Goal: Find specific page/section: Find specific page/section

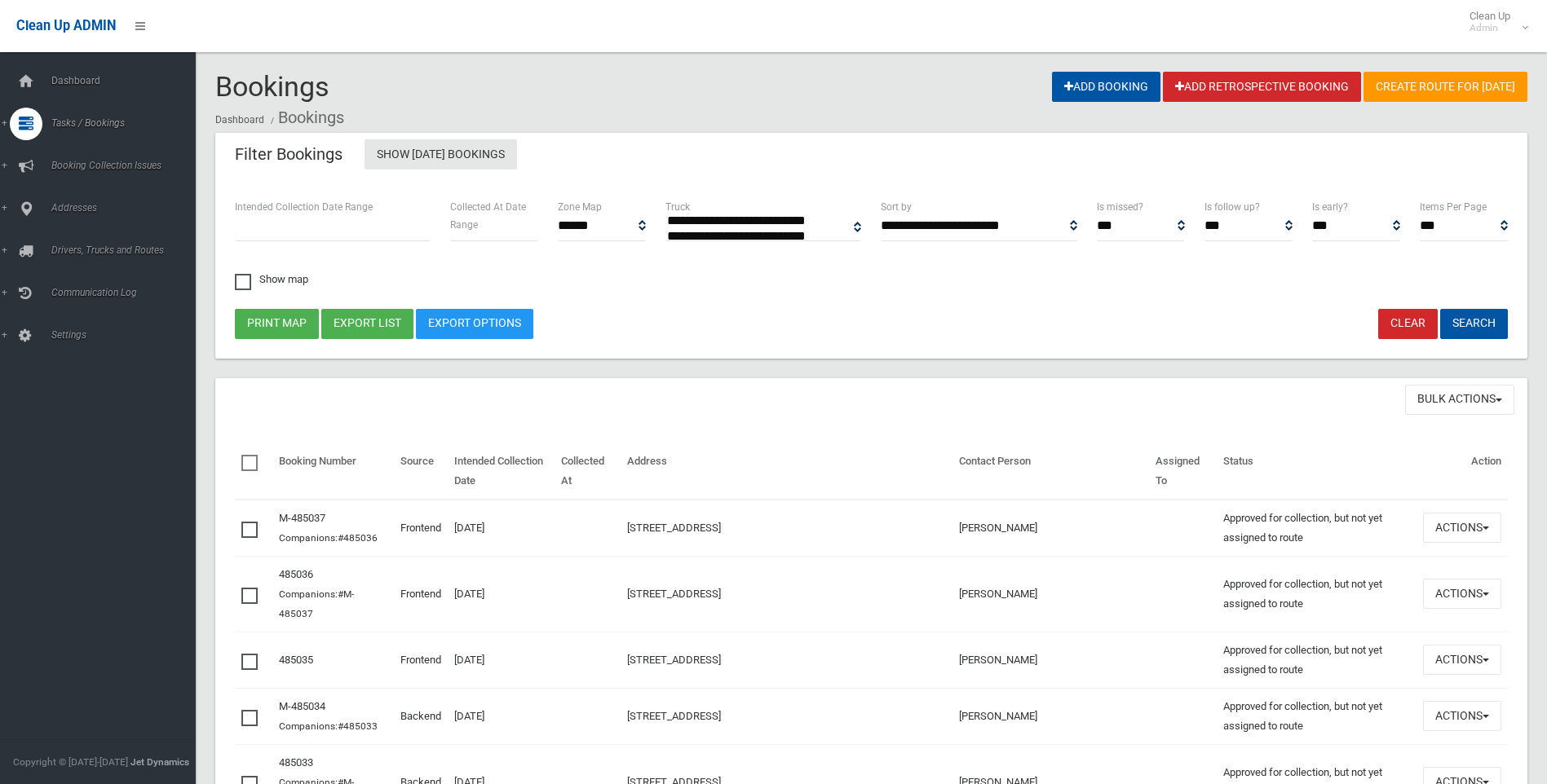
select select
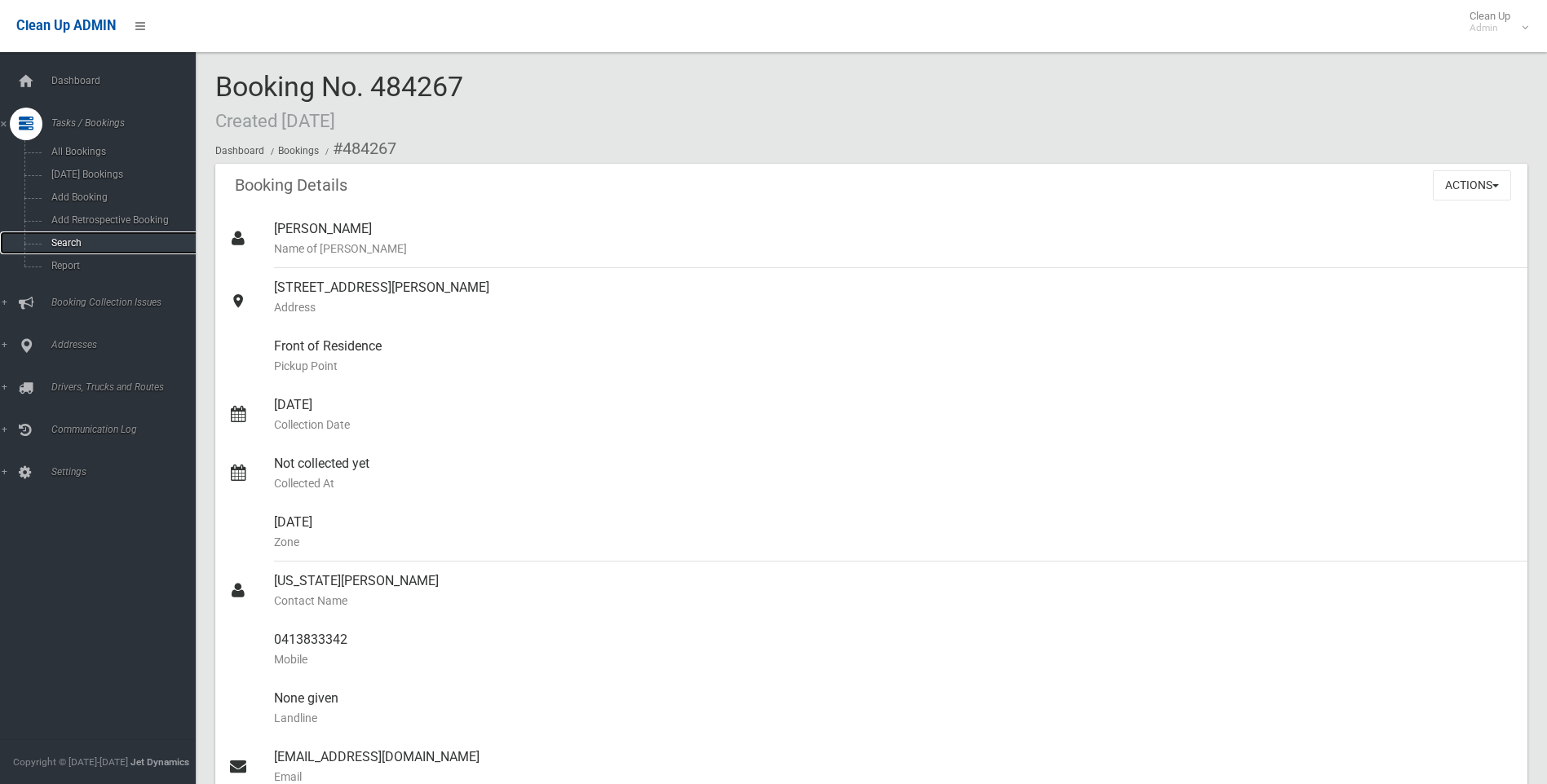
click at [73, 238] on span "Search" at bounding box center [120, 243] width 147 height 12
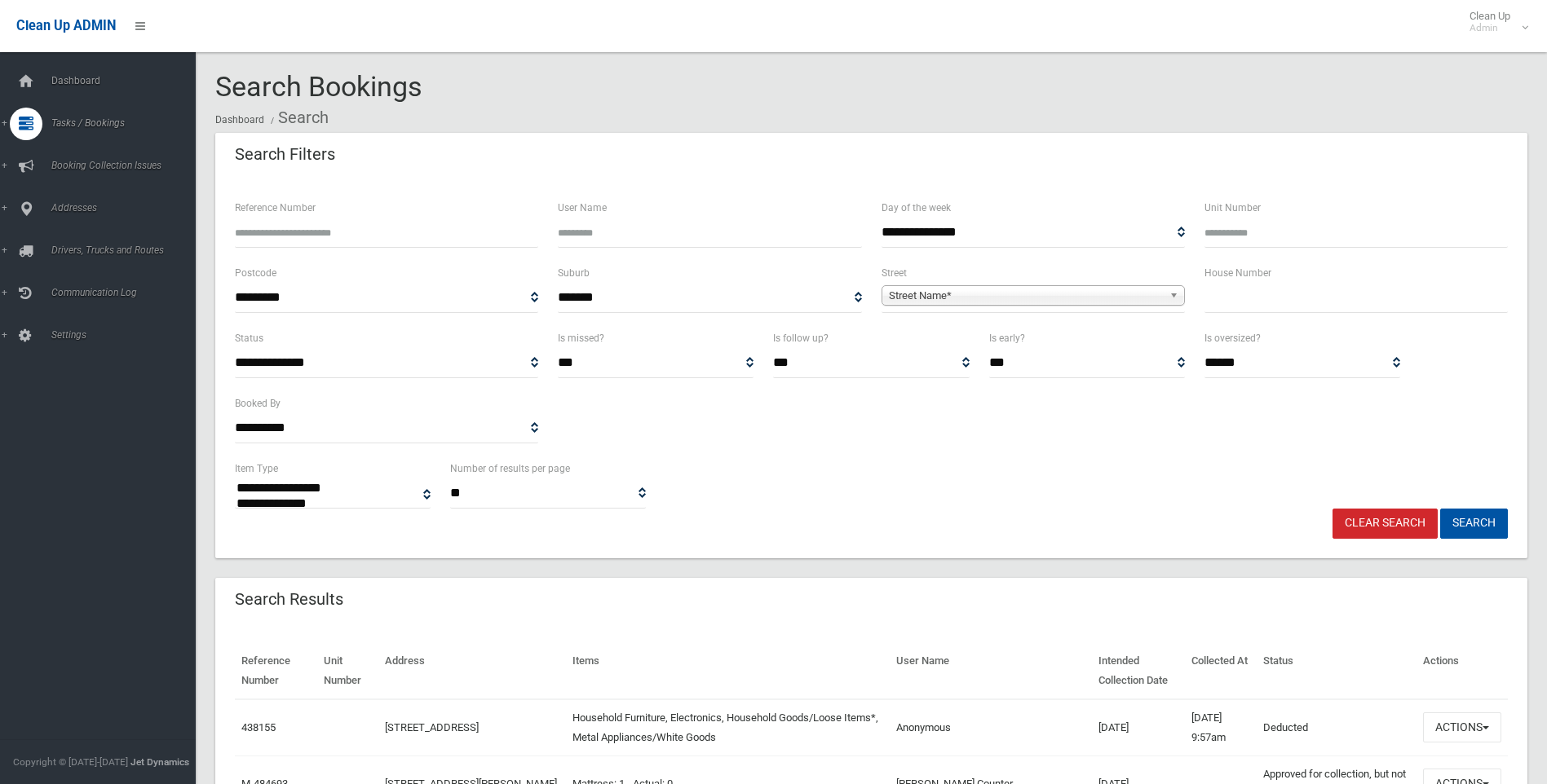
select select
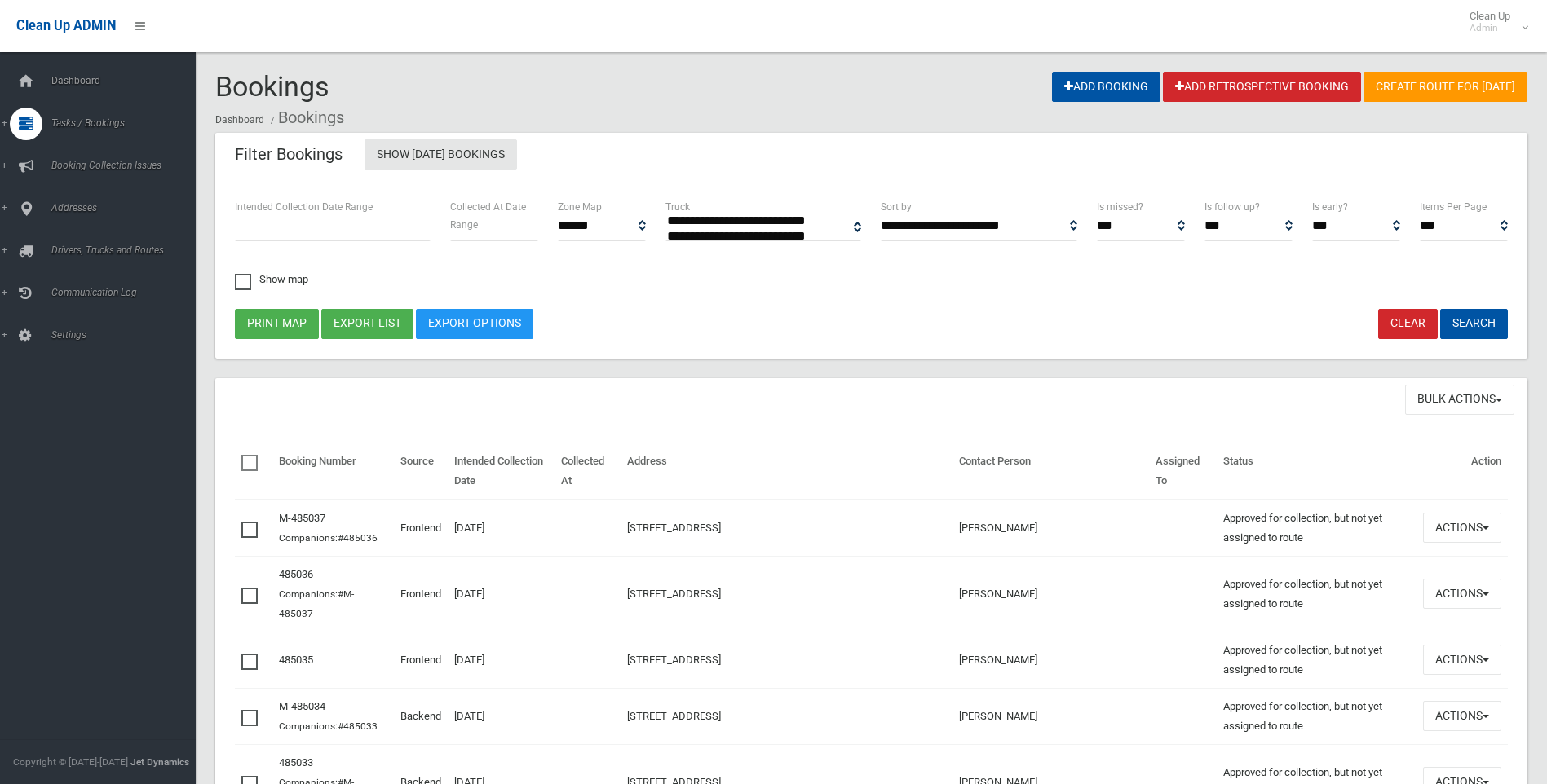
select select
